Goal: Task Accomplishment & Management: Manage account settings

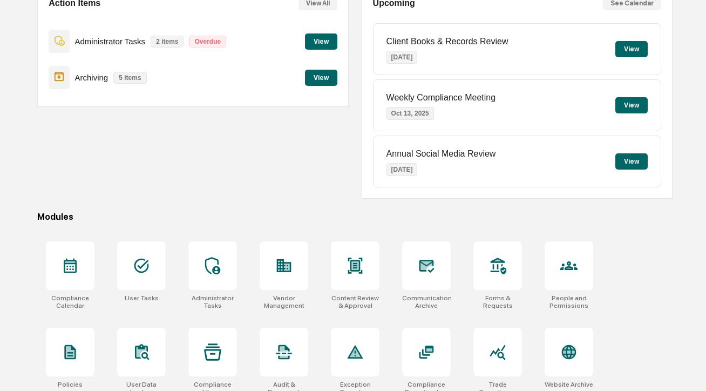
scroll to position [164, 0]
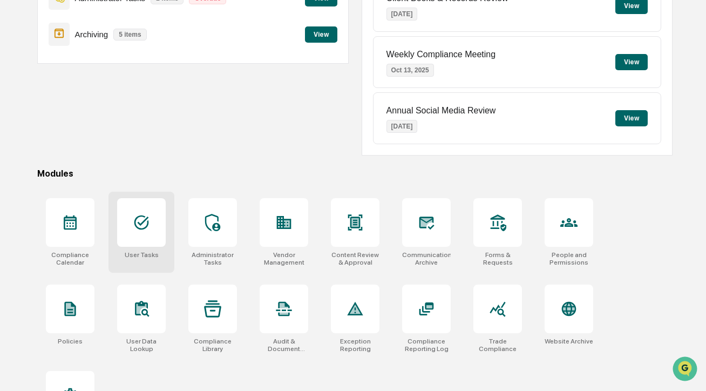
click at [144, 219] on icon at bounding box center [141, 222] width 17 height 17
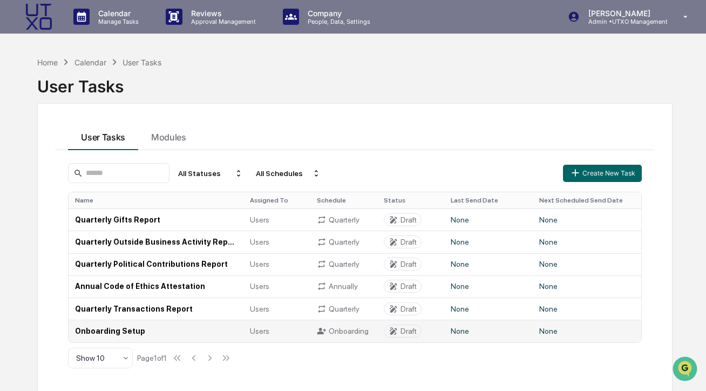
click at [160, 331] on td "Onboarding Setup" at bounding box center [156, 331] width 175 height 22
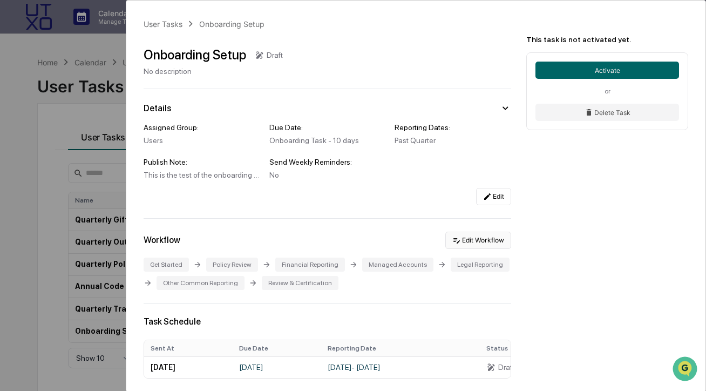
click at [494, 238] on button "Edit Workflow" at bounding box center [479, 240] width 66 height 17
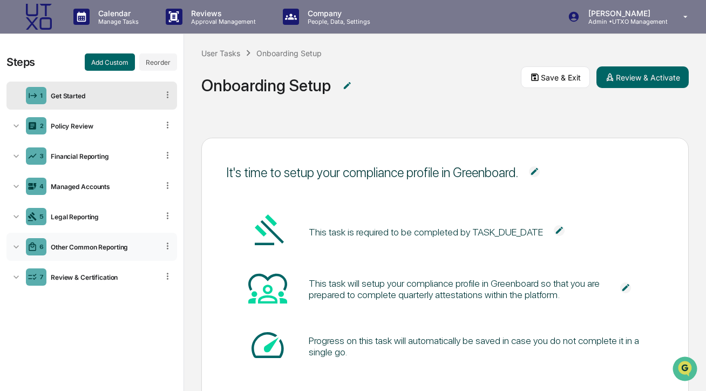
click at [78, 245] on div "Other Common Reporting" at bounding box center [102, 247] width 112 height 8
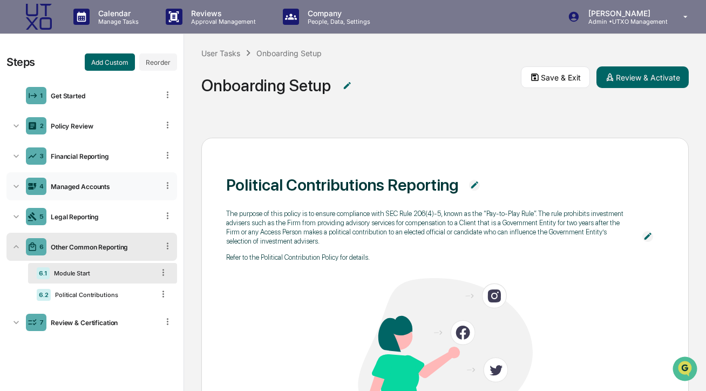
click at [70, 186] on div "Managed Accounts" at bounding box center [102, 187] width 112 height 8
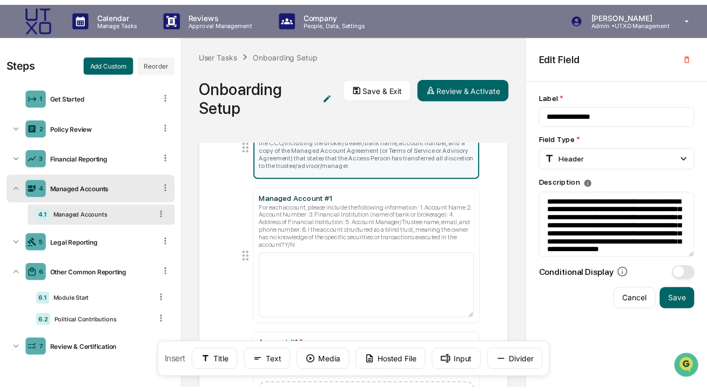
scroll to position [111, 0]
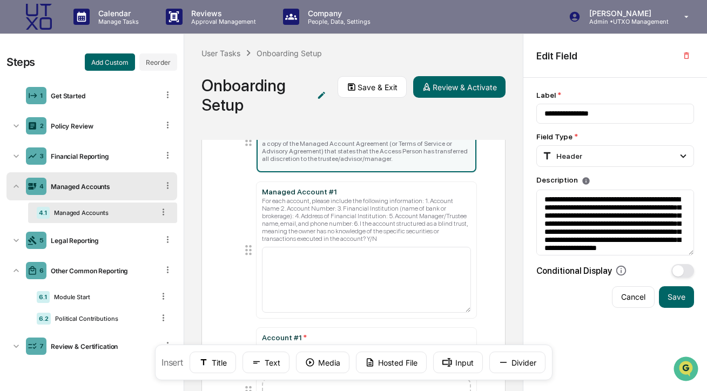
click at [44, 15] on img at bounding box center [39, 17] width 26 height 26
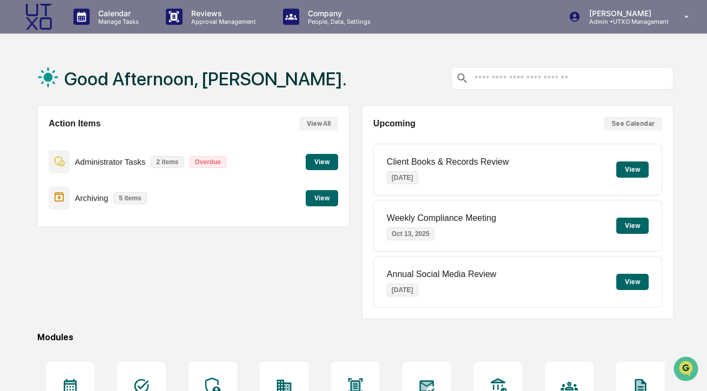
click at [151, 268] on div "Action Items View All Administrator Tasks 2 items Overdue View Archiving 5 item…" at bounding box center [193, 212] width 312 height 214
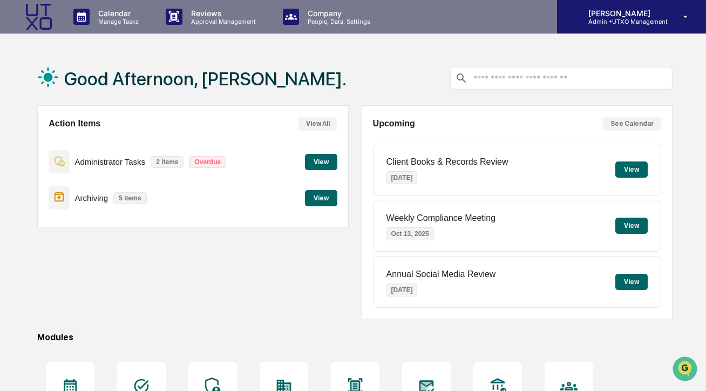
click at [619, 22] on p "Admin • UTXO Management" at bounding box center [624, 22] width 88 height 8
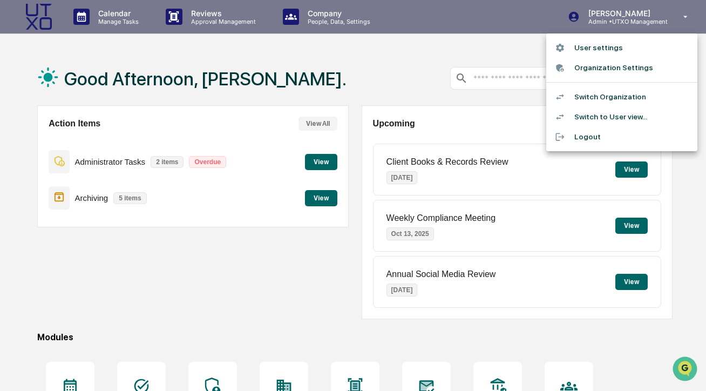
click at [614, 100] on li "Switch Organization" at bounding box center [622, 97] width 151 height 20
